Goal: Feedback & Contribution: Submit feedback/report problem

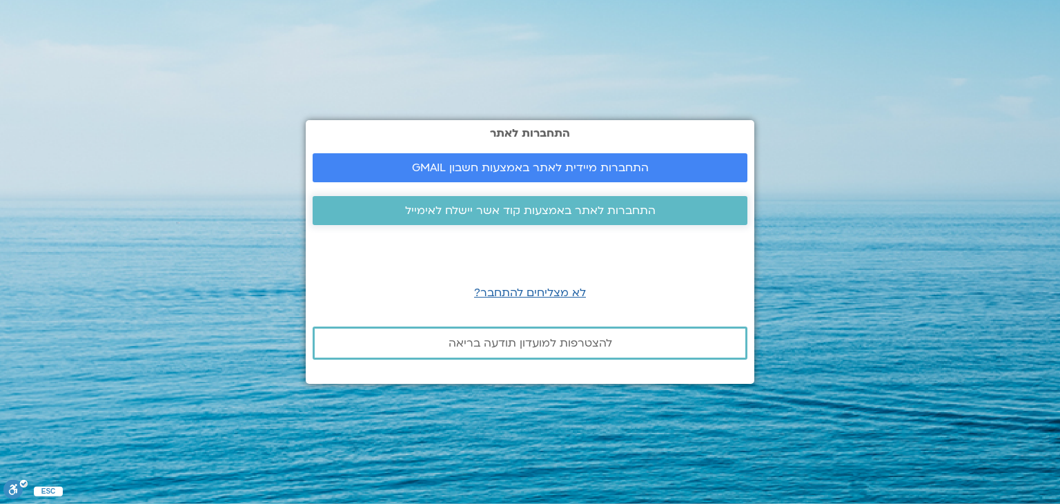
click at [533, 210] on span "התחברות לאתר באמצעות קוד אשר יישלח לאימייל" at bounding box center [530, 210] width 250 height 12
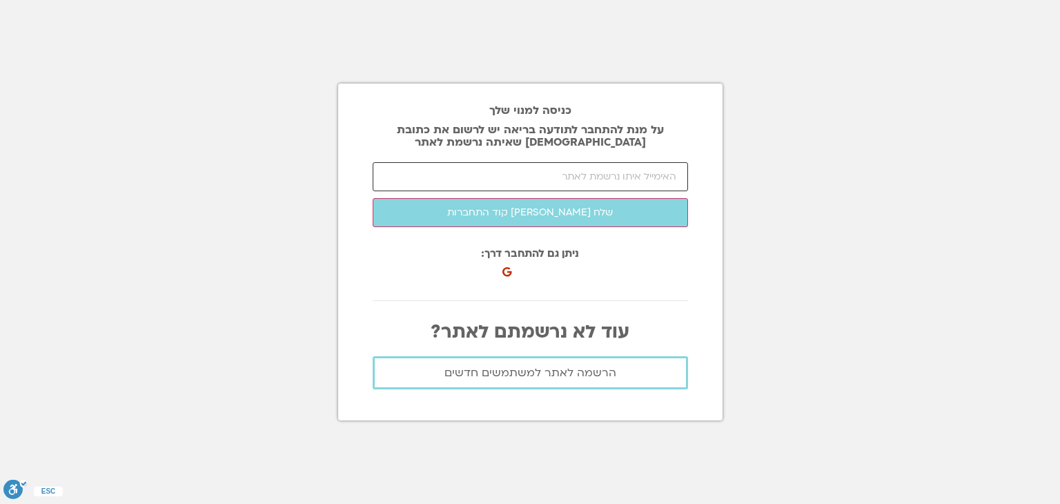
click at [528, 179] on input "email" at bounding box center [530, 176] width 315 height 29
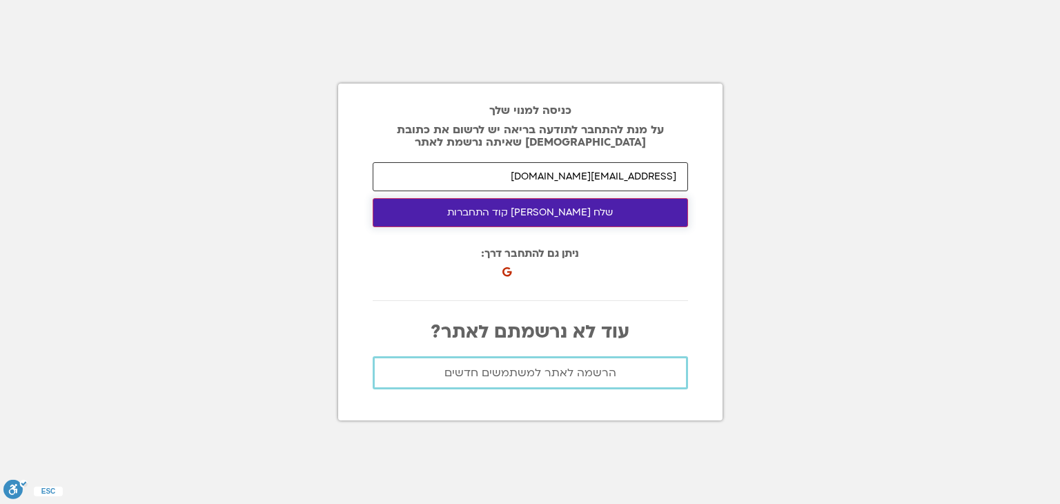
type input "[EMAIL_ADDRESS][DOMAIN_NAME]"
click at [539, 211] on button "שלח לי קוד התחברות" at bounding box center [530, 212] width 315 height 29
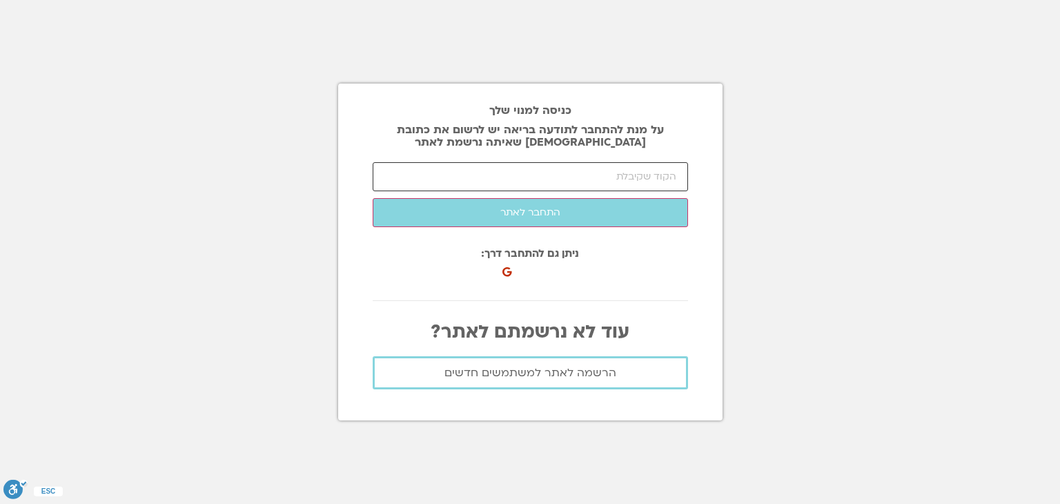
click at [615, 172] on input "number" at bounding box center [530, 176] width 315 height 29
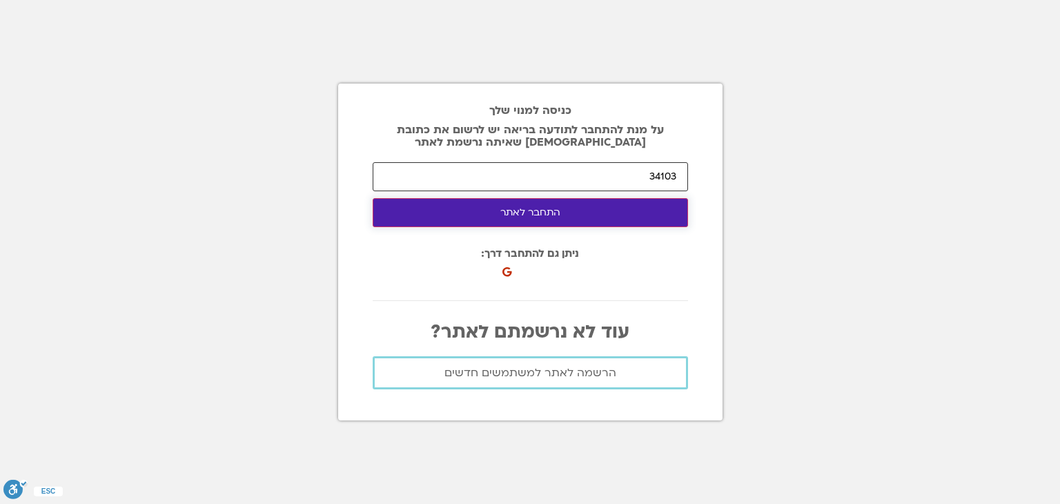
type input "34103"
click at [505, 210] on button "התחבר לאתר" at bounding box center [530, 212] width 315 height 29
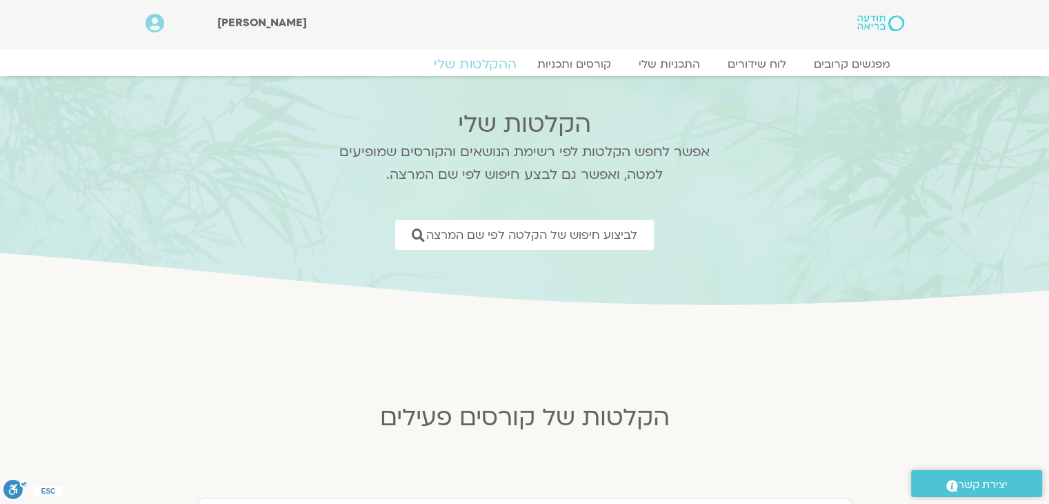
click at [474, 63] on link "ההקלטות שלי" at bounding box center [475, 64] width 116 height 17
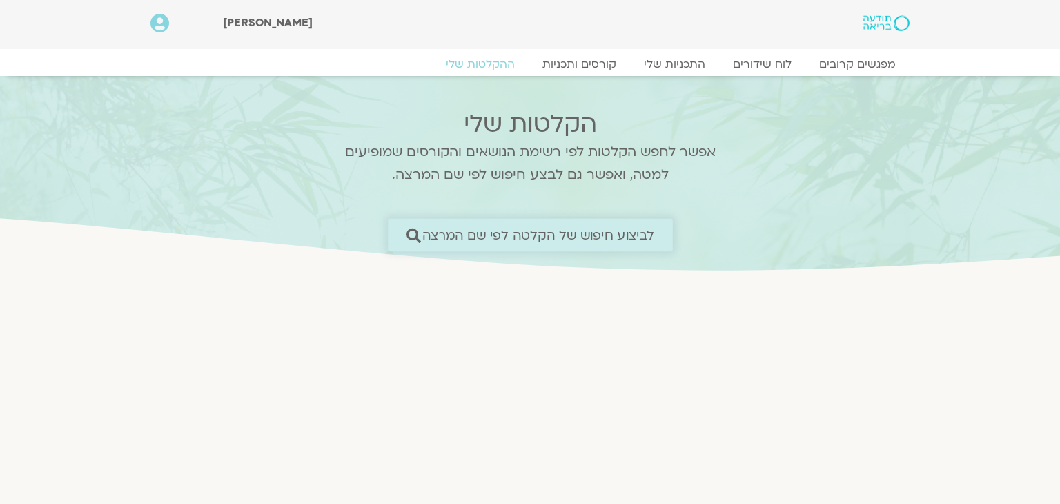
click at [547, 234] on span "לביצוע חיפוש של הקלטה לפי שם המרצה" at bounding box center [537, 235] width 232 height 14
click at [462, 234] on span "לביצוע חיפוש של הקלטה לפי שם המרצה" at bounding box center [537, 235] width 232 height 14
click at [411, 232] on icon at bounding box center [413, 235] width 14 height 14
click at [508, 223] on link "לביצוע חיפוש של הקלטה לפי שם המרצה" at bounding box center [530, 235] width 285 height 32
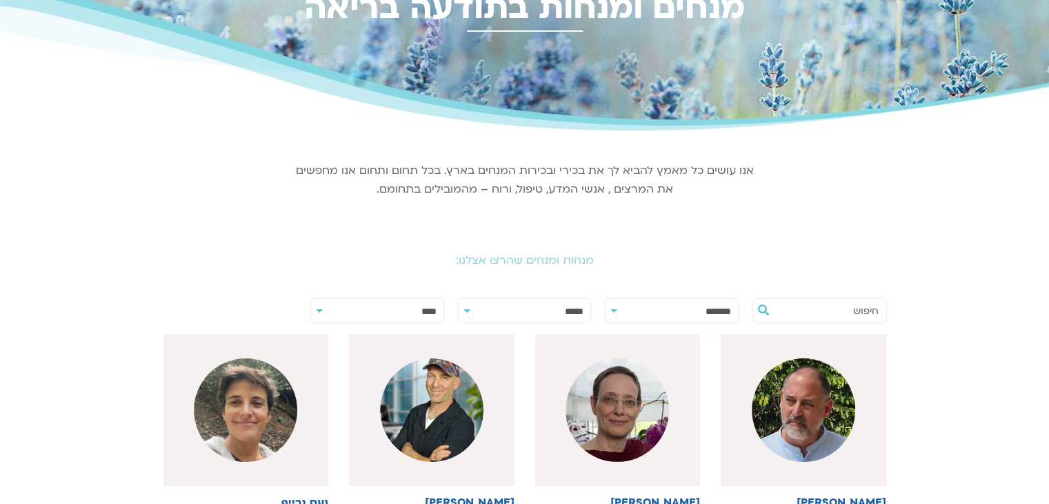
scroll to position [138, 0]
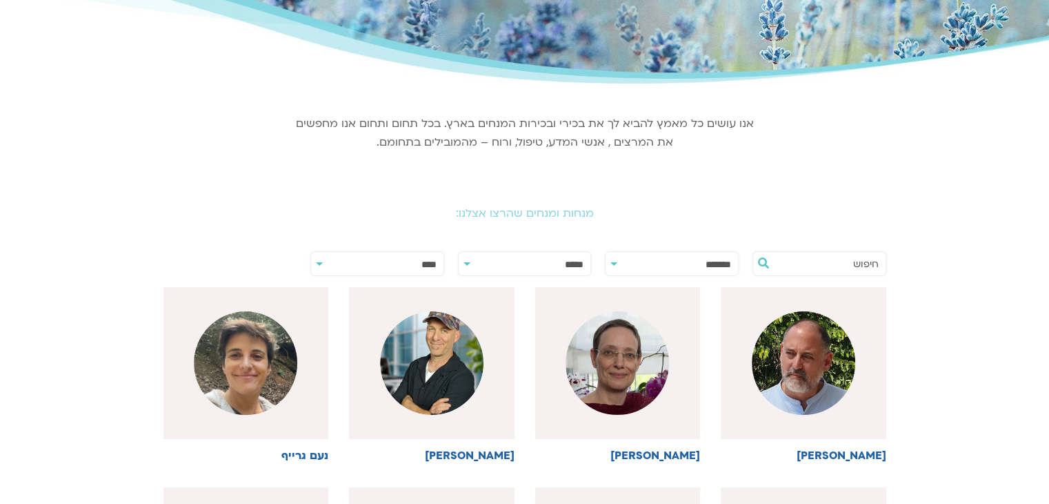
click at [855, 263] on input "text" at bounding box center [826, 263] width 105 height 23
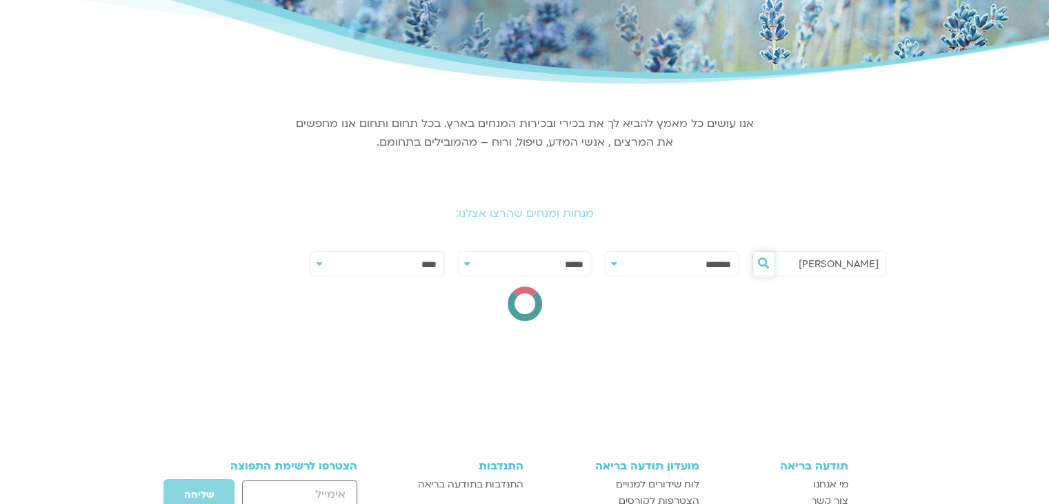
type input "ארנינה קשתן"
click at [774, 277] on button at bounding box center [763, 264] width 21 height 25
click at [769, 268] on icon at bounding box center [763, 262] width 11 height 11
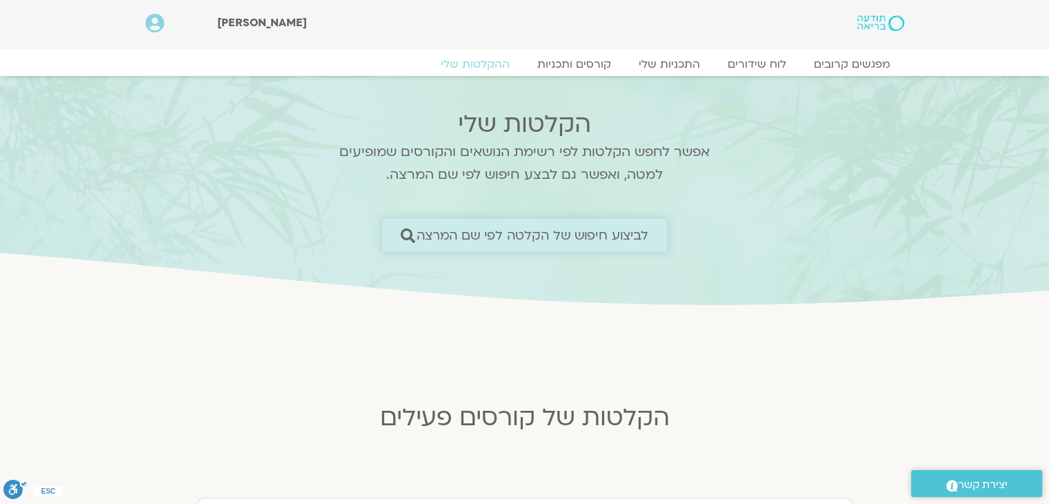
click at [555, 241] on span "לביצוע חיפוש של הקלטה לפי שם המרצה" at bounding box center [533, 235] width 232 height 14
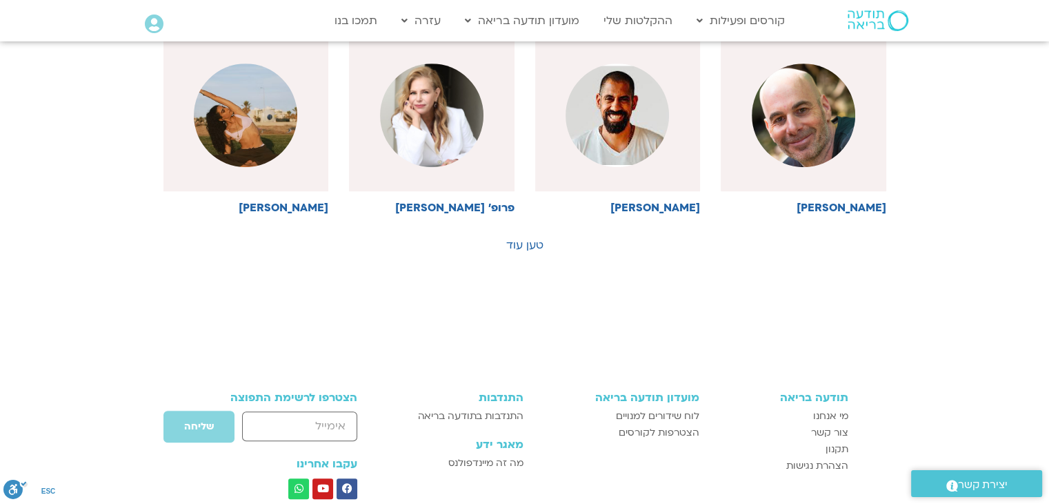
scroll to position [690, 0]
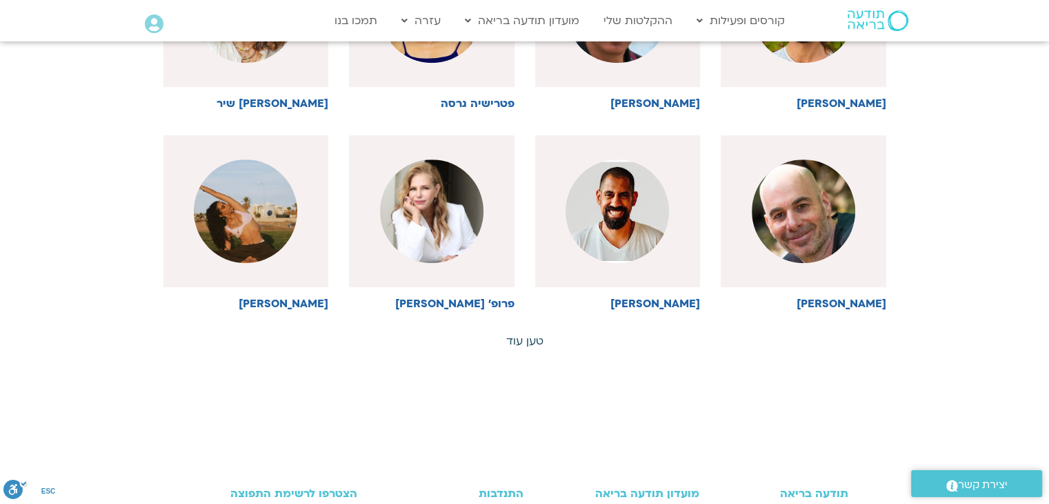
click at [522, 338] on link "טען עוד" at bounding box center [524, 340] width 37 height 15
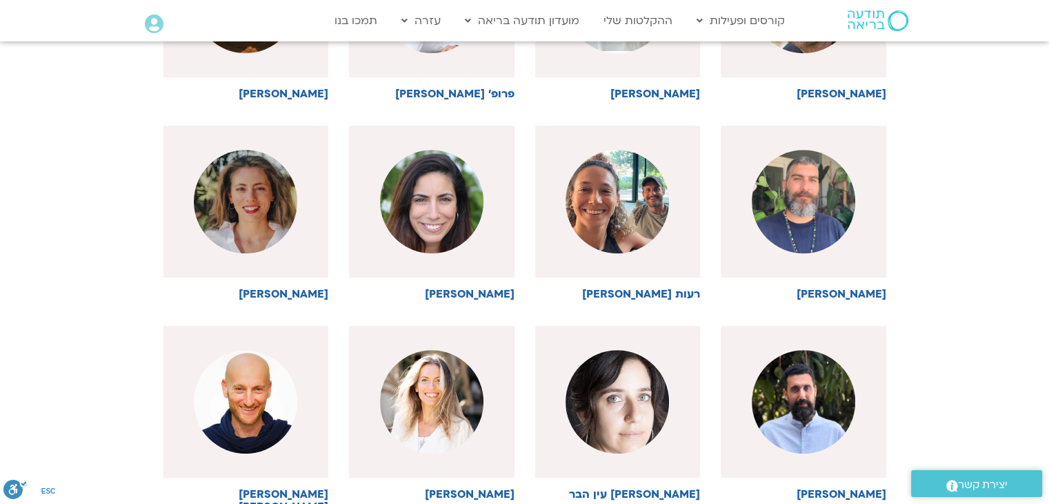
scroll to position [897, 0]
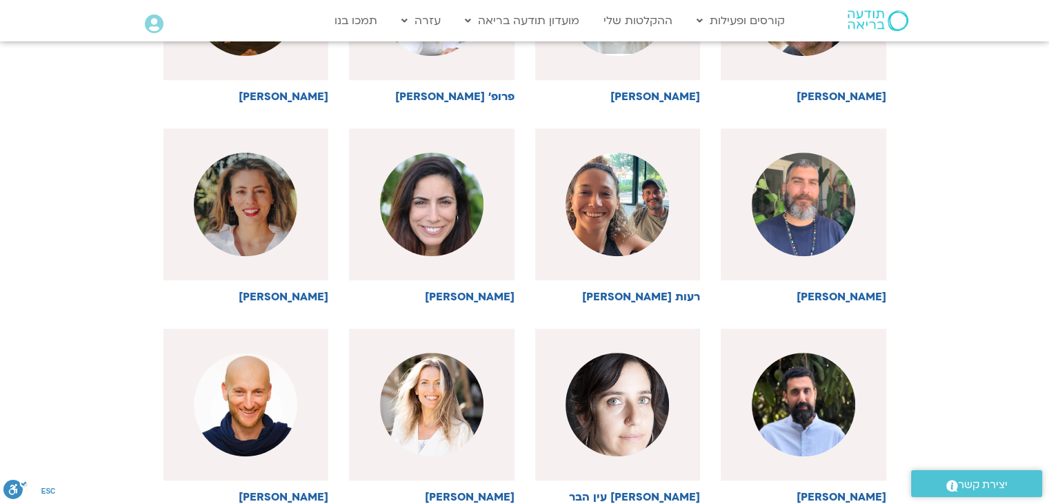
drag, startPoint x: 0, startPoint y: 229, endPoint x: 2, endPoint y: 276, distance: 47.0
drag, startPoint x: 2, startPoint y: 276, endPoint x: 12, endPoint y: 277, distance: 9.7
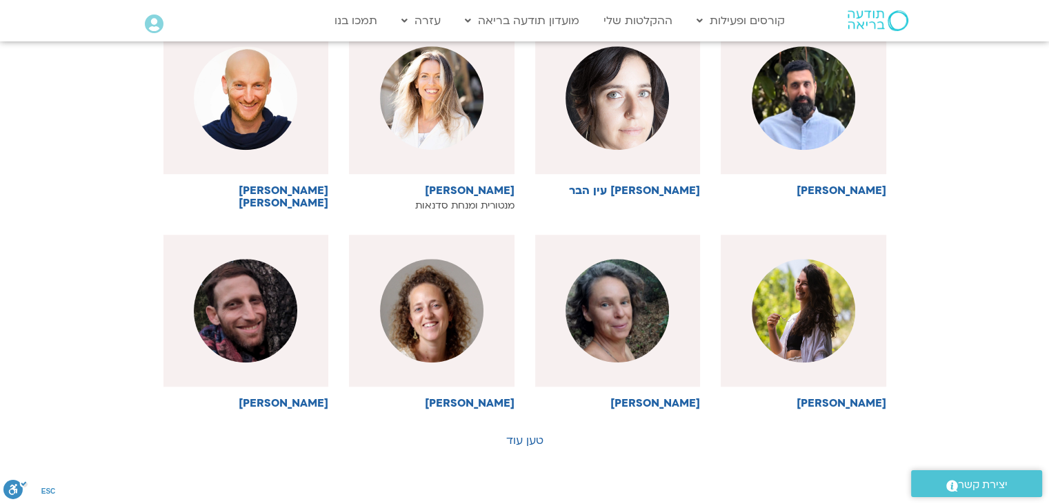
scroll to position [1233, 0]
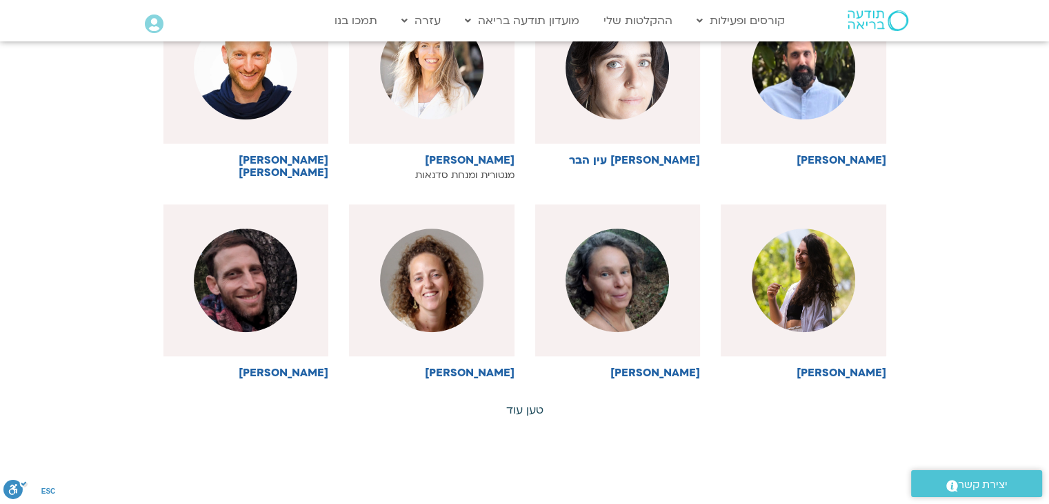
click at [530, 407] on link "טען עוד" at bounding box center [524, 409] width 37 height 15
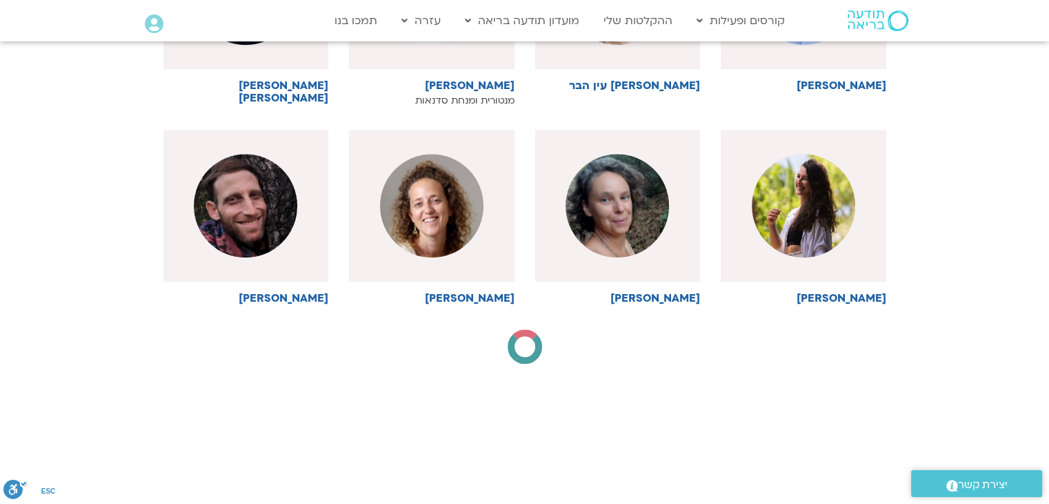
scroll to position [1302, 0]
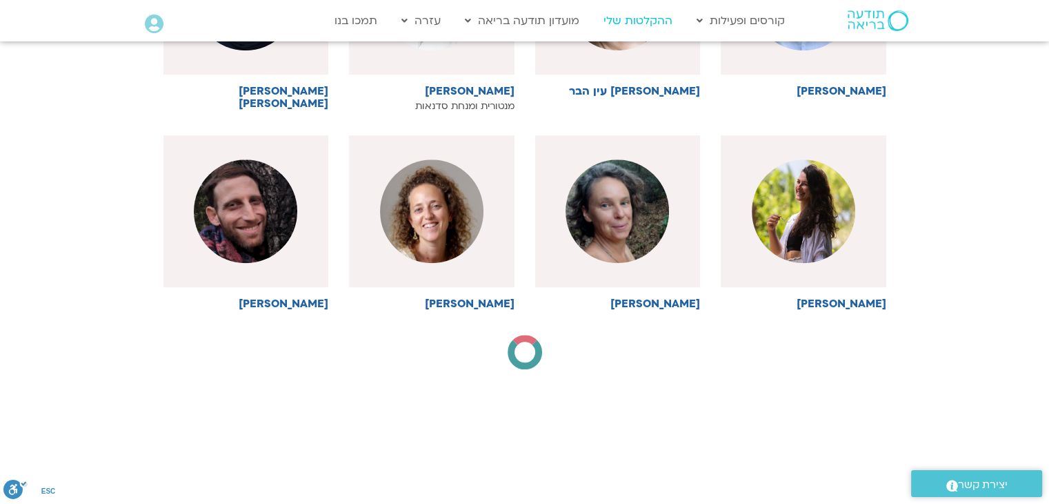
click at [631, 18] on link "ההקלטות שלי" at bounding box center [638, 21] width 83 height 26
click at [624, 17] on link "ההקלטות שלי" at bounding box center [638, 21] width 83 height 26
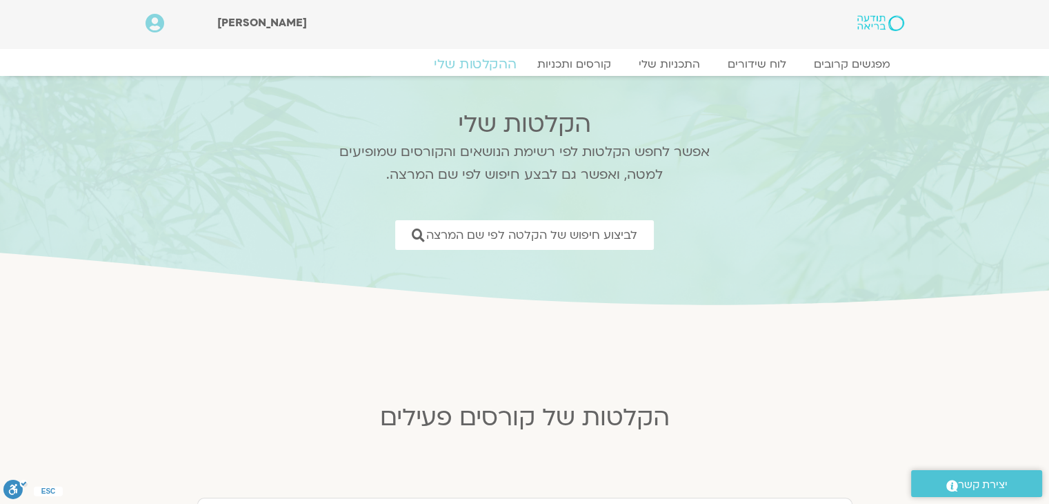
click at [483, 61] on link "ההקלטות שלי" at bounding box center [475, 64] width 116 height 17
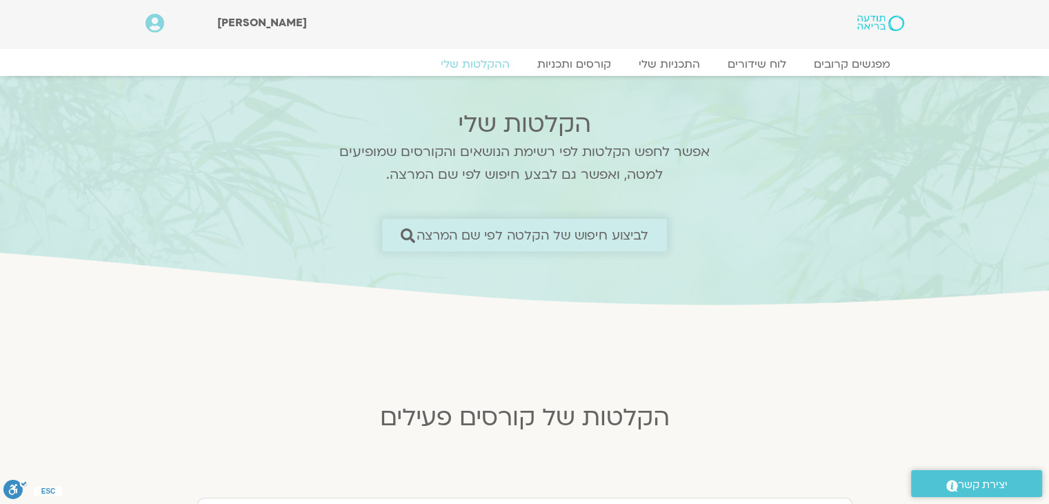
click at [563, 237] on span "לביצוע חיפוש של הקלטה לפי שם המרצה" at bounding box center [533, 235] width 232 height 14
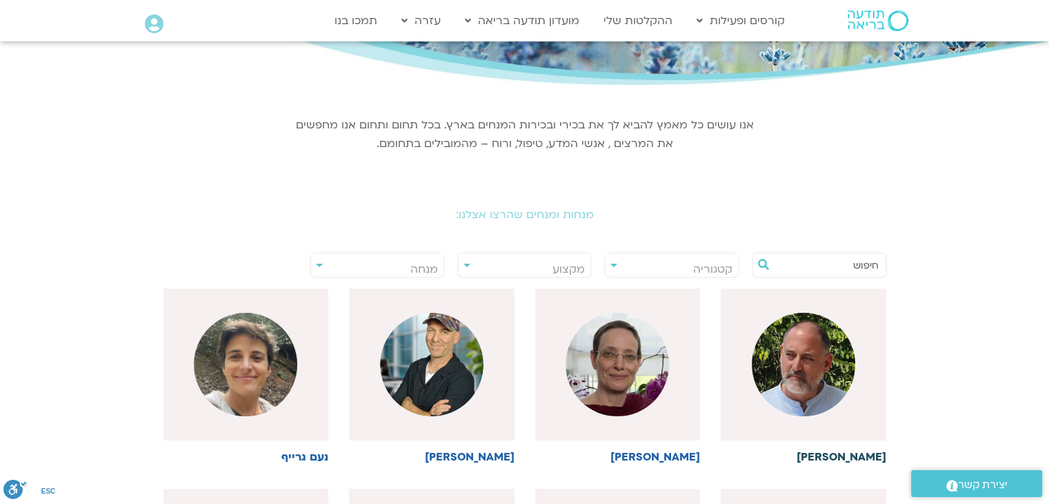
scroll to position [138, 0]
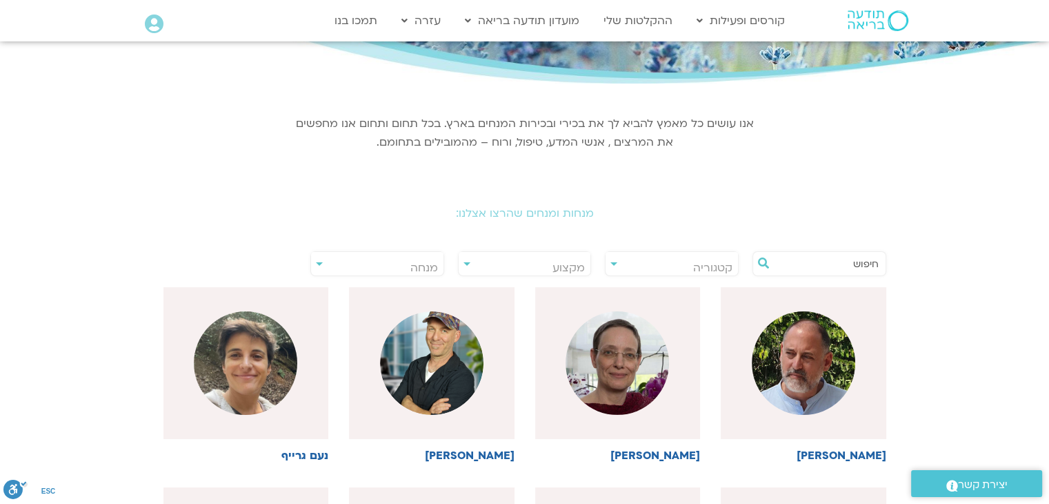
click at [871, 264] on input "text" at bounding box center [826, 263] width 105 height 23
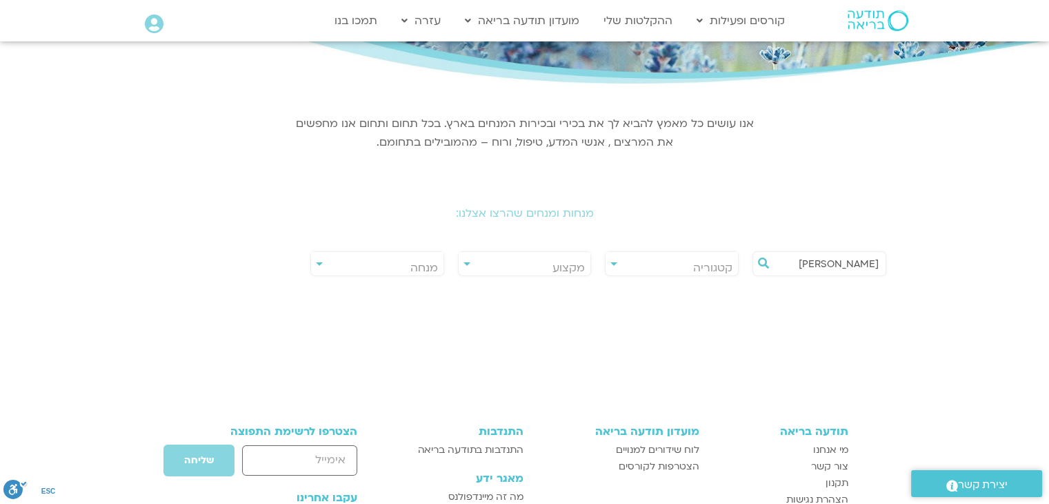
type input "[PERSON_NAME]"
click at [614, 263] on div "**********" at bounding box center [672, 263] width 134 height 25
click at [467, 264] on div "**********" at bounding box center [525, 263] width 134 height 25
click at [317, 265] on div "**********" at bounding box center [377, 263] width 134 height 25
click at [728, 264] on span "קטגוריה" at bounding box center [712, 267] width 39 height 15
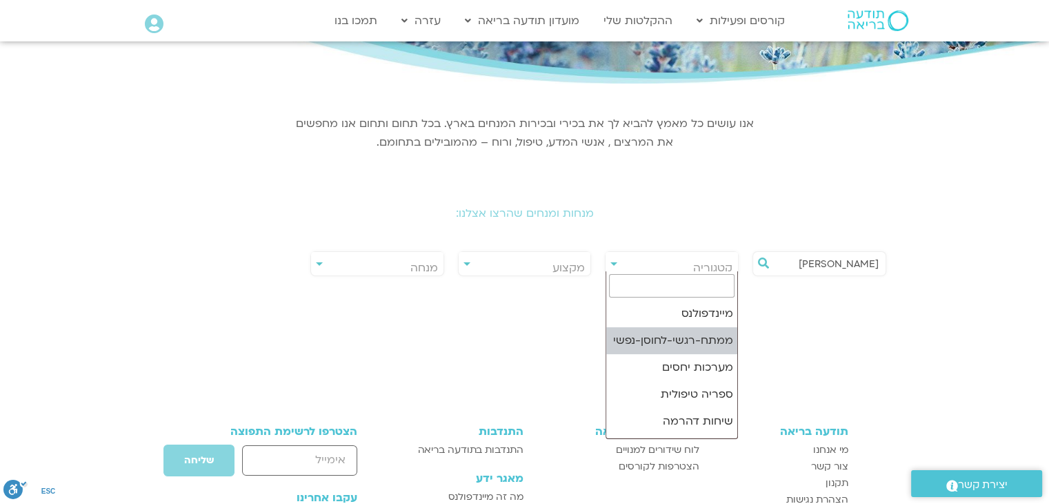
scroll to position [207, 0]
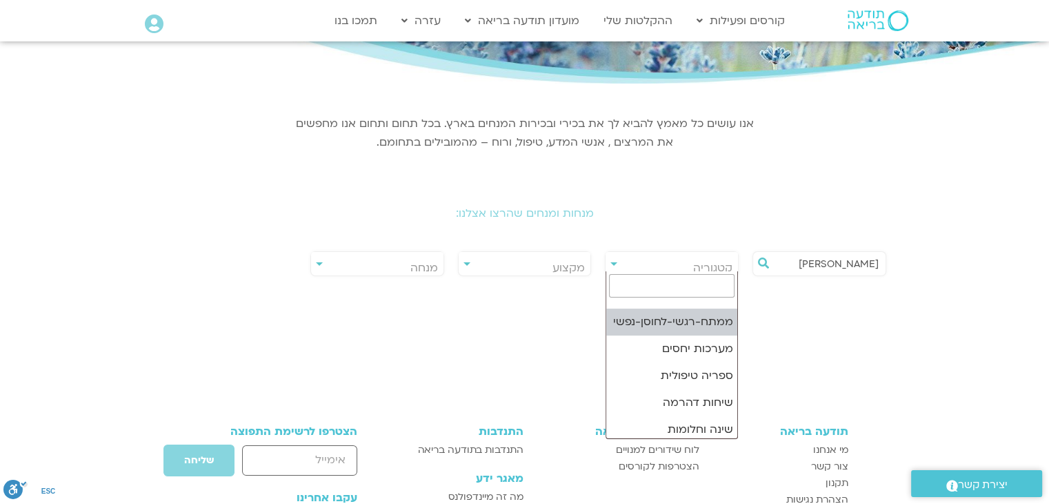
select select "**"
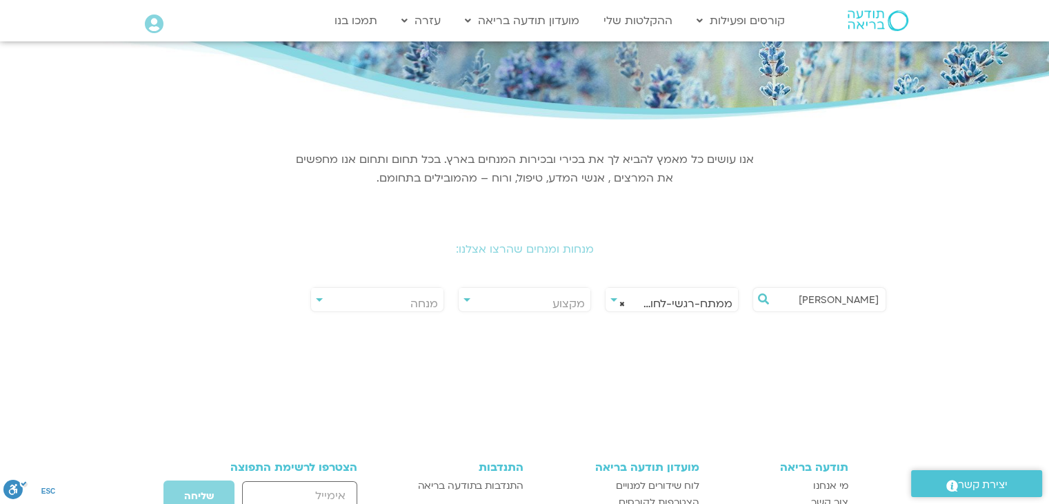
scroll to position [69, 0]
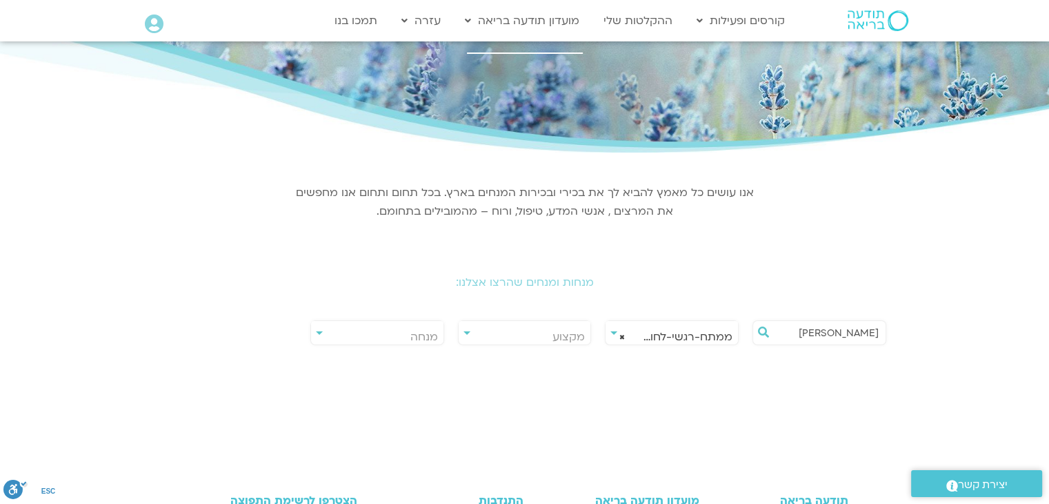
click at [317, 332] on div "**********" at bounding box center [377, 332] width 134 height 25
click at [650, 17] on link "ההקלטות שלי" at bounding box center [638, 21] width 83 height 26
click at [872, 17] on img at bounding box center [878, 20] width 61 height 21
click at [897, 26] on img at bounding box center [878, 20] width 61 height 21
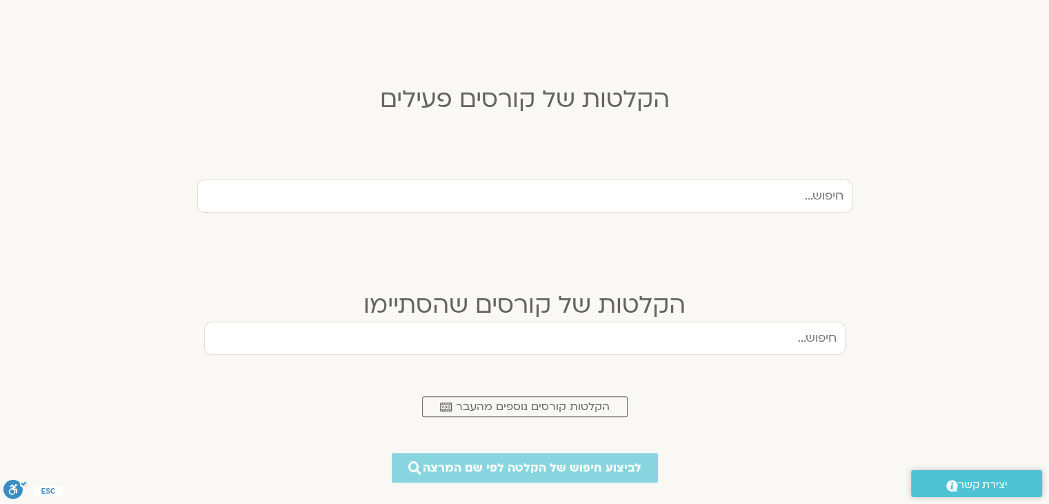
scroll to position [414, 0]
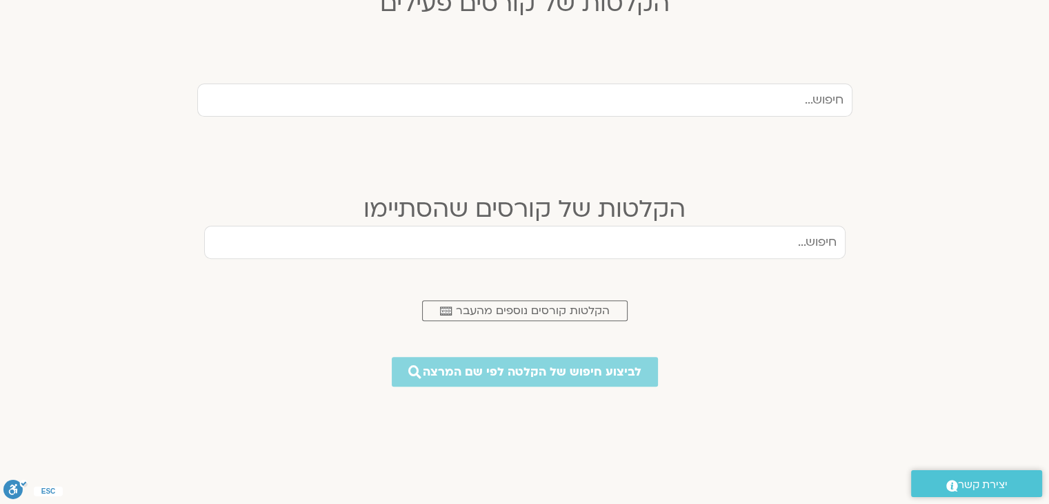
click at [811, 241] on input "text" at bounding box center [525, 242] width 642 height 33
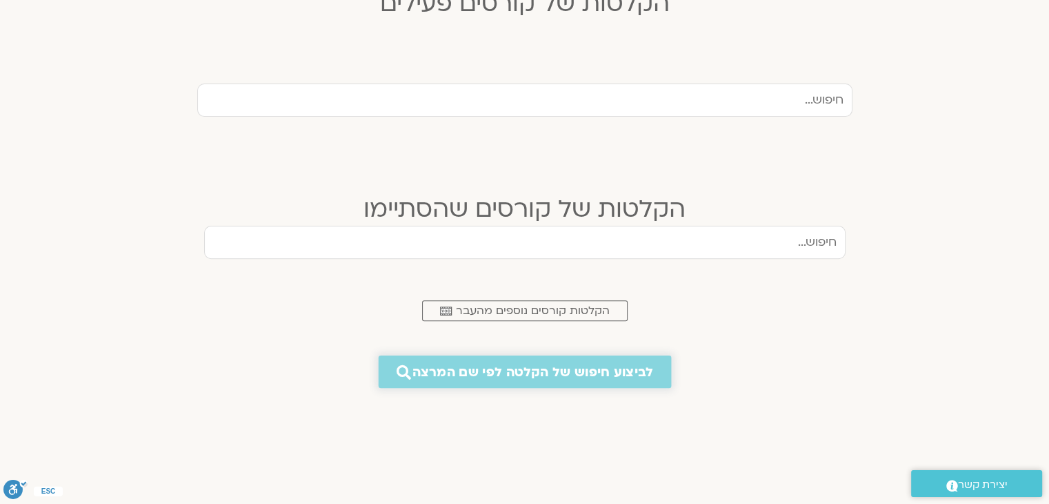
click at [528, 365] on span "לביצוע חיפוש של הקלטה לפי שם המרצה" at bounding box center [533, 371] width 241 height 14
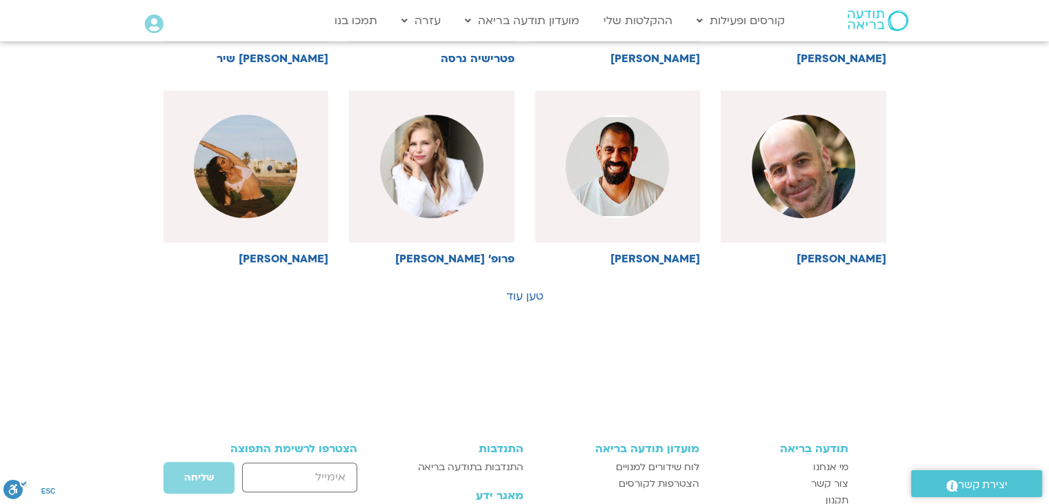
scroll to position [828, 0]
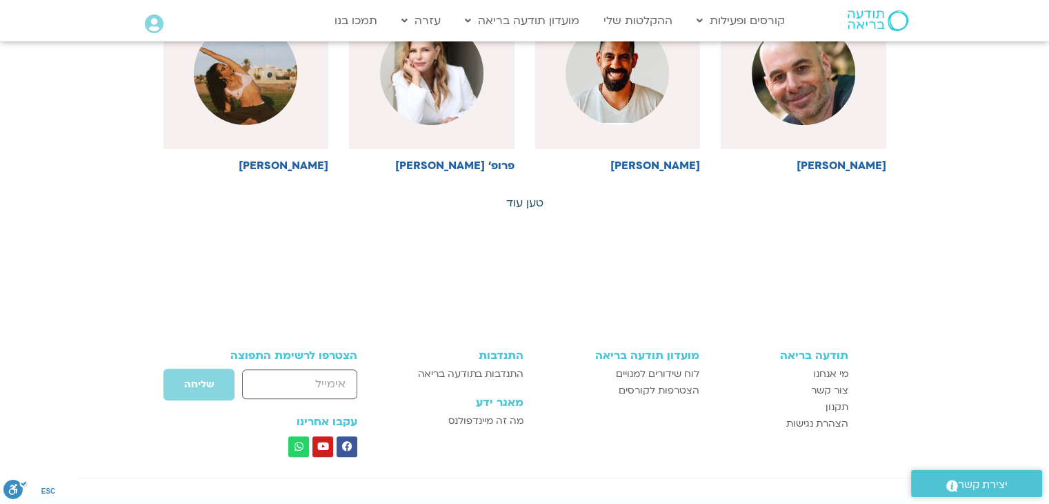
click at [525, 205] on link "טען עוד" at bounding box center [524, 202] width 37 height 15
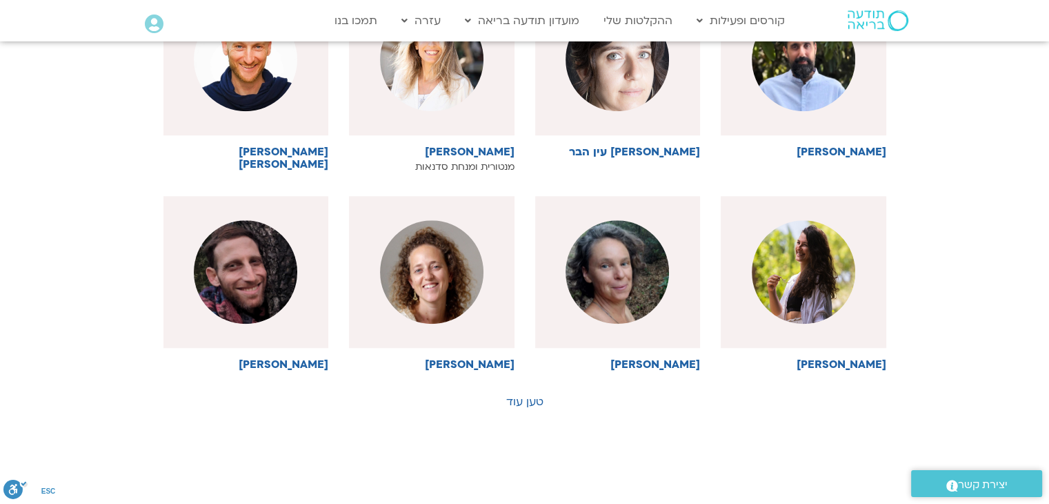
scroll to position [1380, 0]
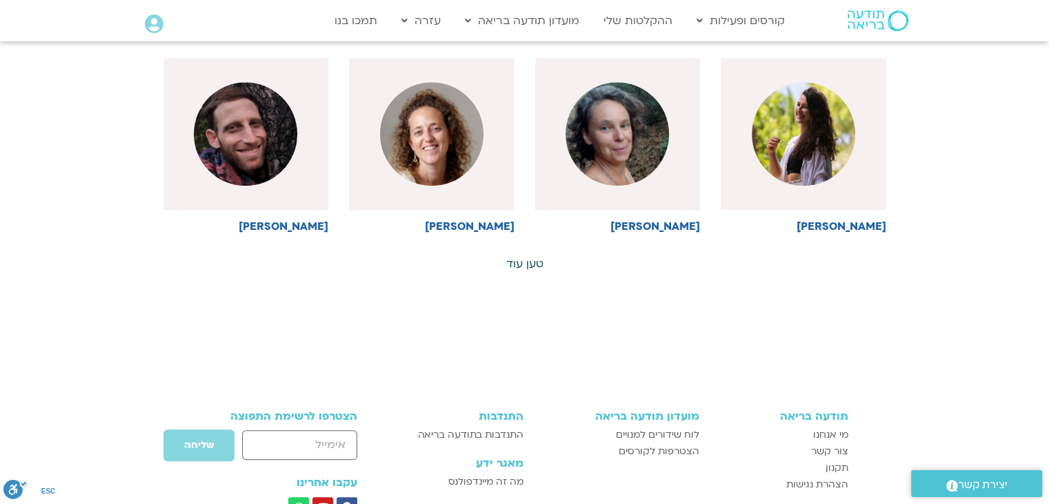
click at [522, 257] on link "טען עוד" at bounding box center [524, 263] width 37 height 15
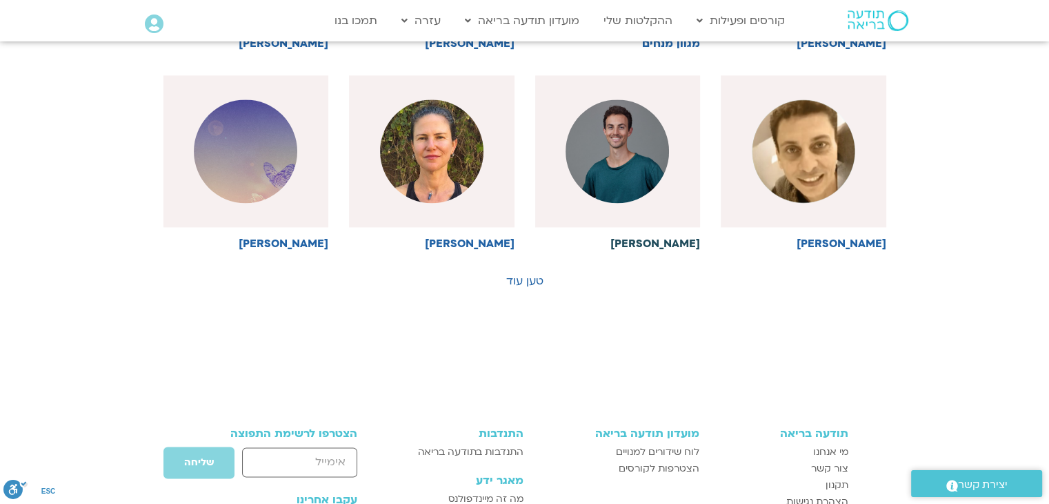
scroll to position [2001, 0]
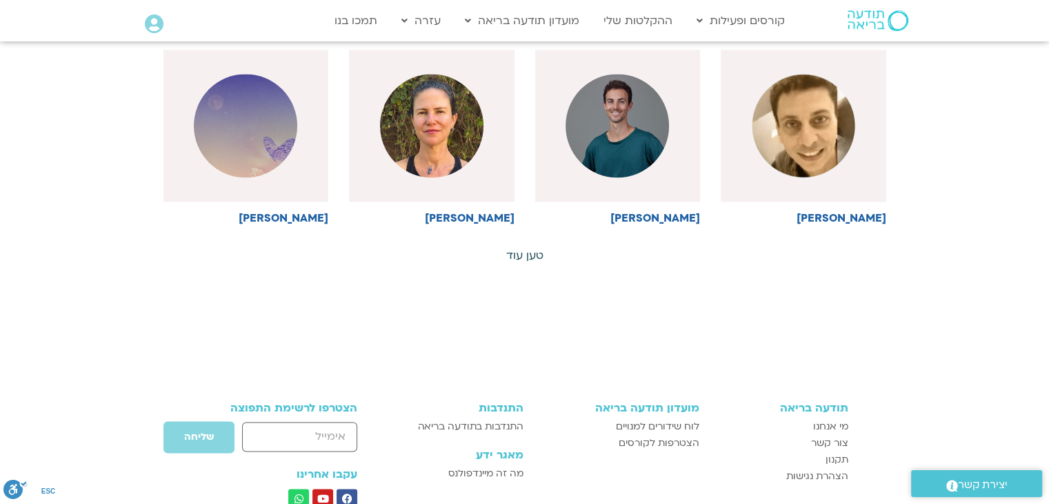
click at [522, 248] on link "טען עוד" at bounding box center [524, 255] width 37 height 15
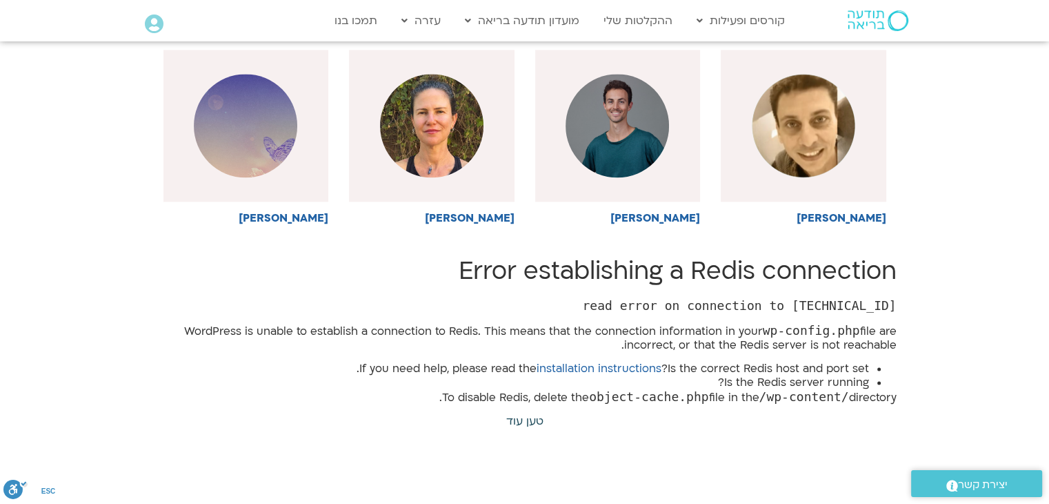
click at [525, 413] on link "טען עוד" at bounding box center [524, 420] width 37 height 15
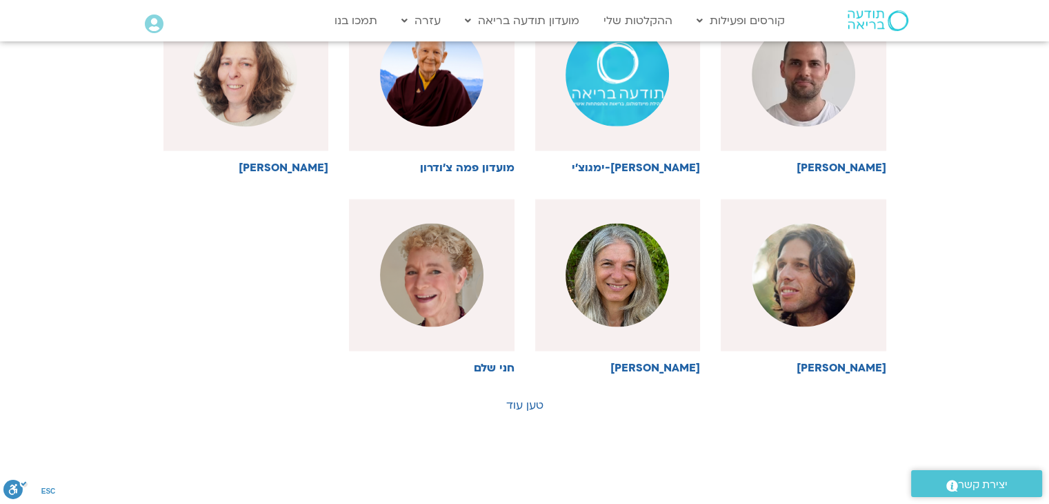
scroll to position [2828, 0]
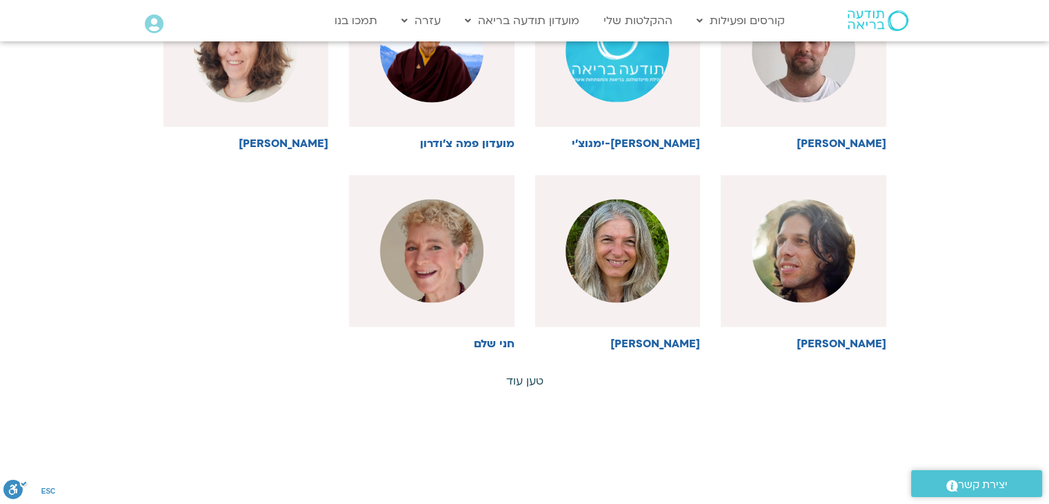
click at [522, 373] on link "טען עוד" at bounding box center [524, 380] width 37 height 15
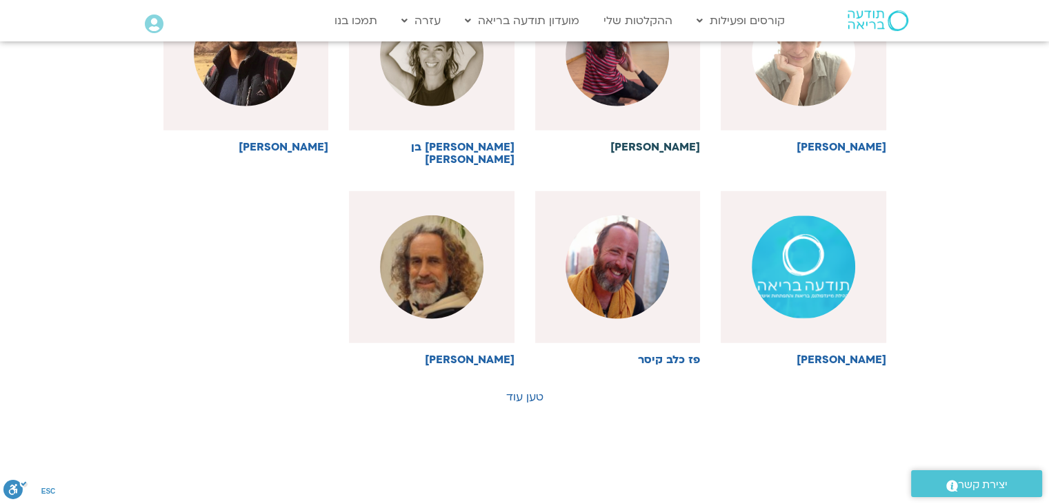
scroll to position [3518, 0]
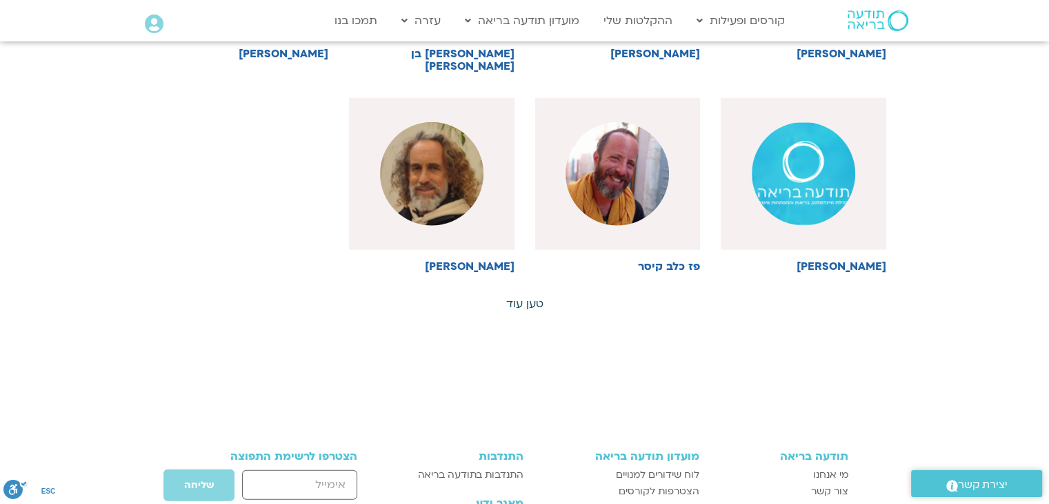
click at [533, 296] on link "טען עוד" at bounding box center [524, 303] width 37 height 15
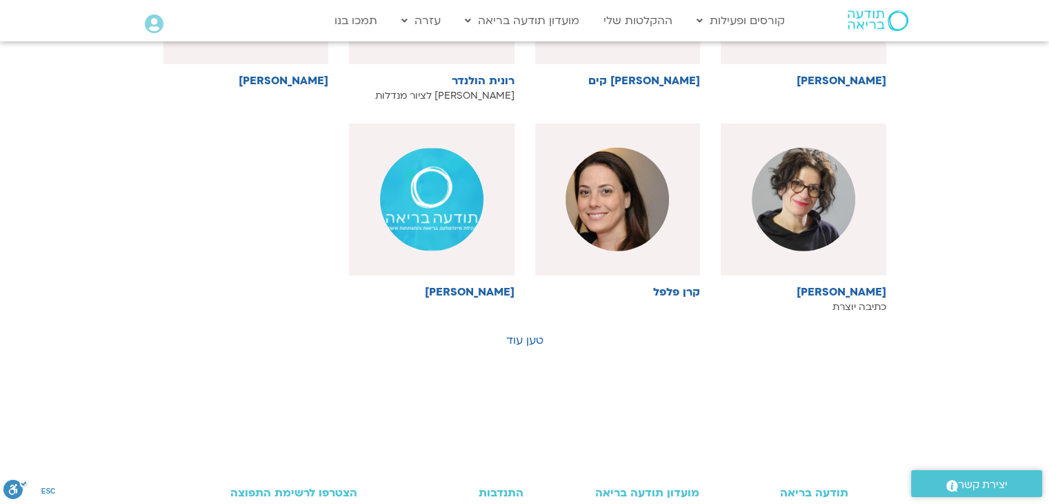
scroll to position [4139, 0]
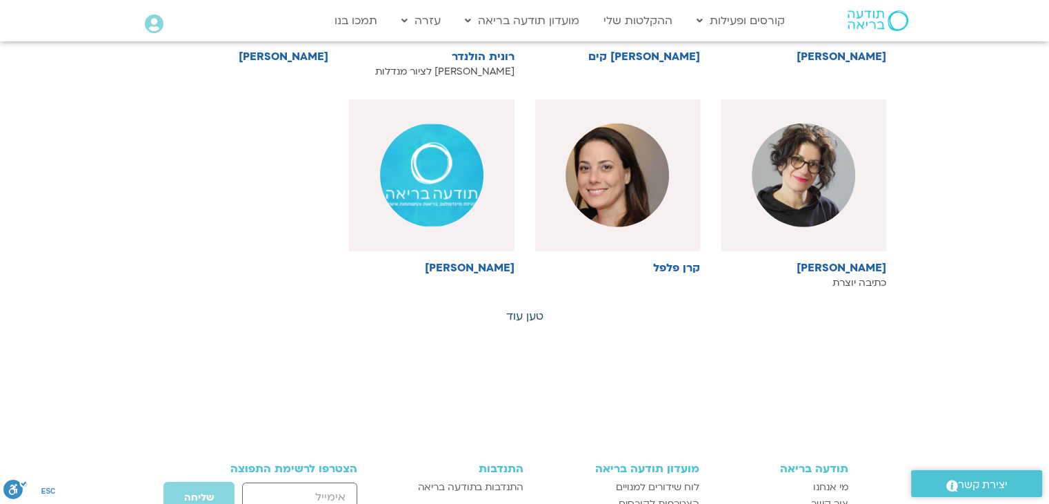
click at [519, 308] on link "טען עוד" at bounding box center [524, 315] width 37 height 15
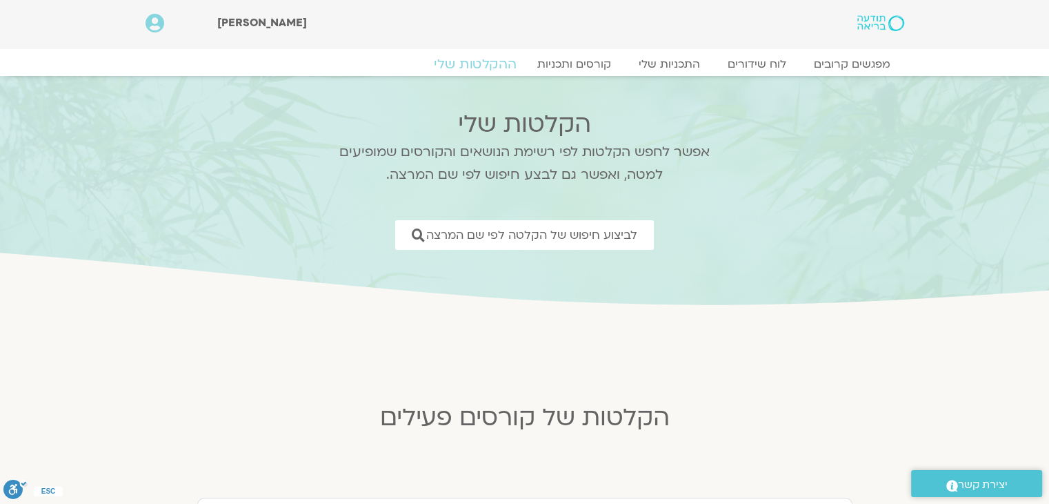
click at [488, 61] on link "ההקלטות שלי" at bounding box center [475, 64] width 116 height 17
click at [483, 58] on link "ההקלטות שלי" at bounding box center [475, 64] width 116 height 17
drag, startPoint x: 419, startPoint y: 1, endPoint x: 317, endPoint y: 97, distance: 140.6
click at [317, 97] on section "הקלטות שלי אפשר לחפש הקלטות לפי רשימת הנושאים והקורסים שמופיעים למטה, ואפשר גם …" at bounding box center [524, 192] width 1049 height 232
click at [494, 63] on link "ההקלטות שלי" at bounding box center [475, 64] width 116 height 17
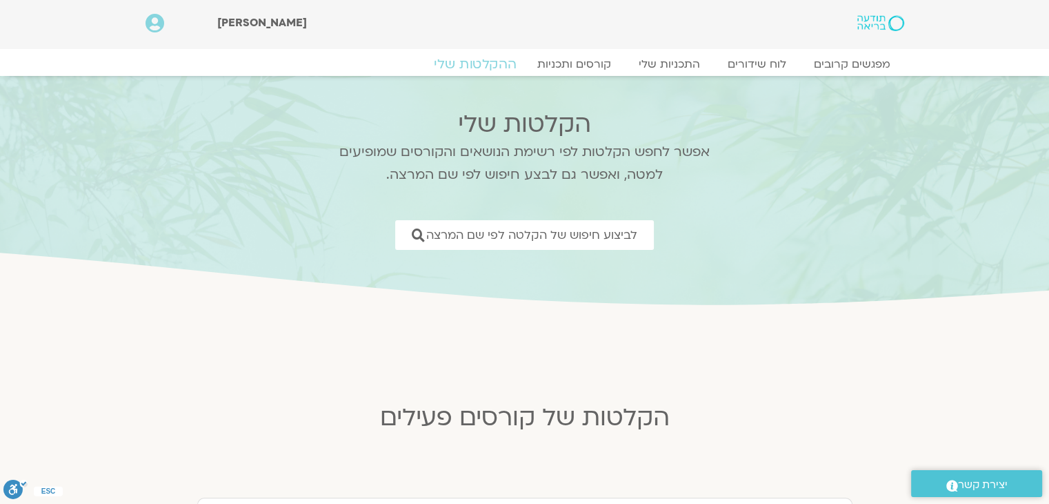
click at [494, 64] on link "ההקלטות שלי" at bounding box center [475, 64] width 116 height 17
click at [969, 473] on link ".st0{fill:#FFFFFF;} יצירת קשר" at bounding box center [976, 483] width 131 height 27
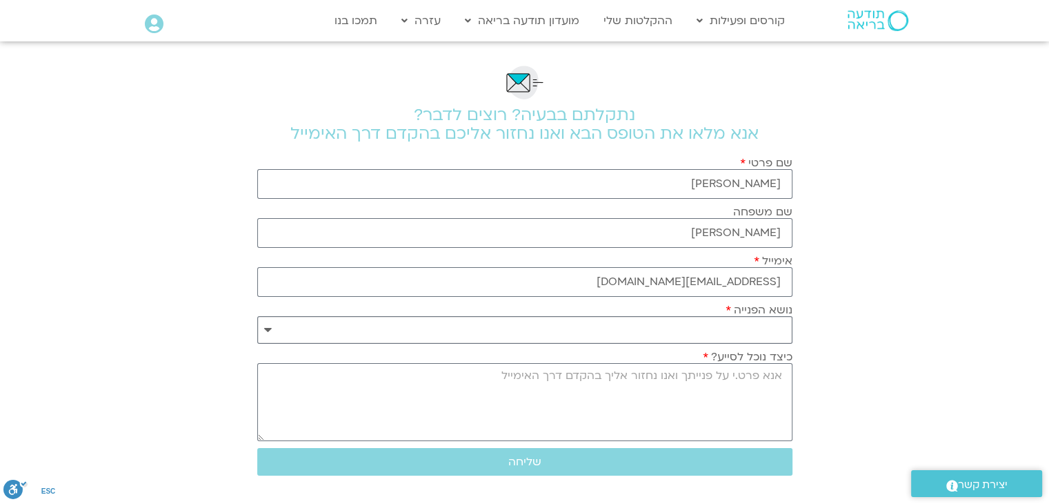
click at [770, 324] on select "**********" at bounding box center [524, 330] width 535 height 28
select select "**********"
click at [257, 316] on select "**********" at bounding box center [524, 330] width 535 height 28
click at [775, 390] on textarea "כיצד נוכל לסייע?" at bounding box center [524, 402] width 535 height 78
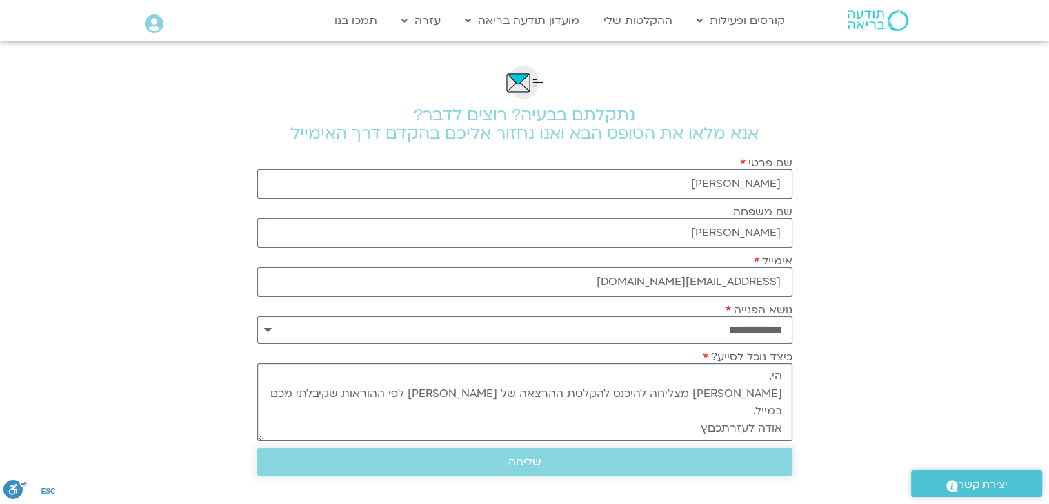
type textarea "הי, [PERSON_NAME] מצליחה להיכנס להקלטת ההרצאה של [PERSON_NAME] לפי ההוראות שקיב…"
click at [555, 458] on span "שליחה" at bounding box center [525, 461] width 502 height 12
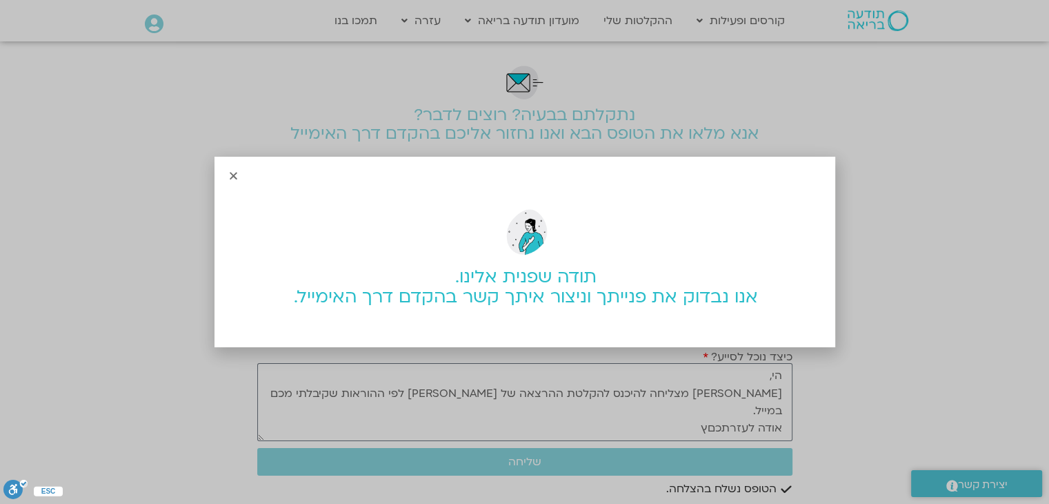
click at [235, 179] on icon "Close" at bounding box center [233, 175] width 10 height 10
